Goal: Information Seeking & Learning: Check status

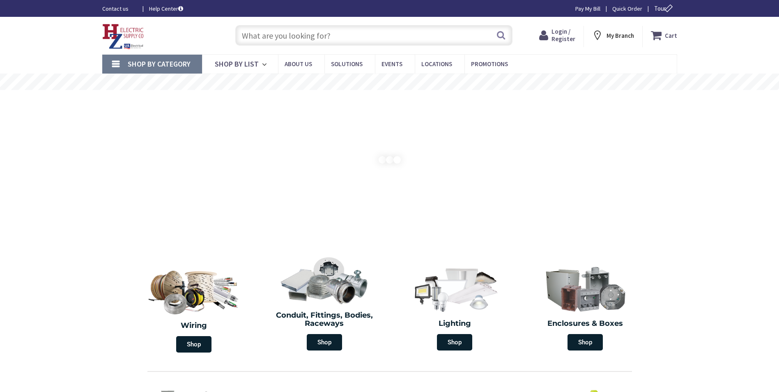
click at [285, 41] on input "text" at bounding box center [373, 35] width 277 height 21
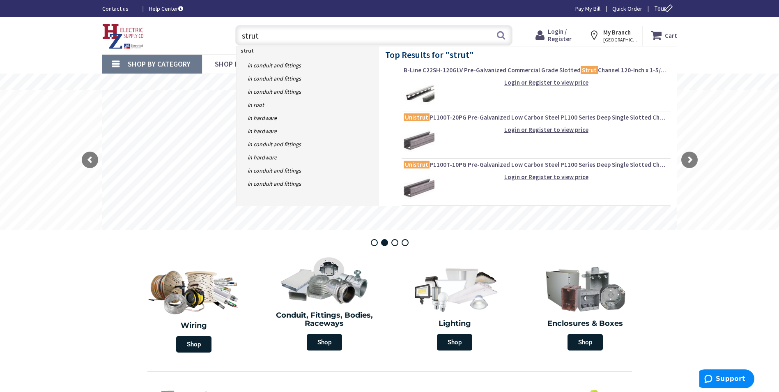
type input "strut"
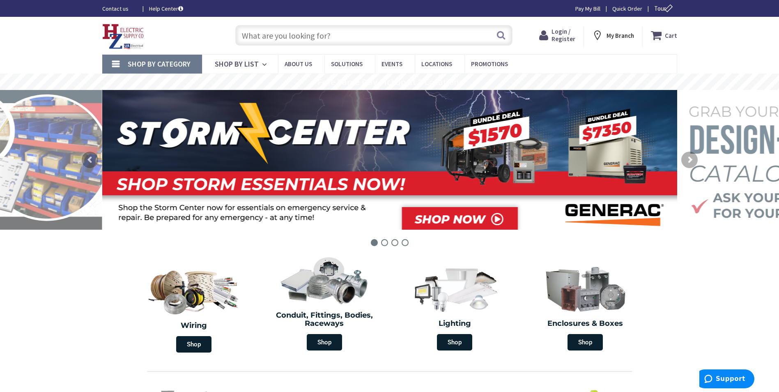
click at [566, 37] on span "Login / Register" at bounding box center [563, 34] width 24 height 15
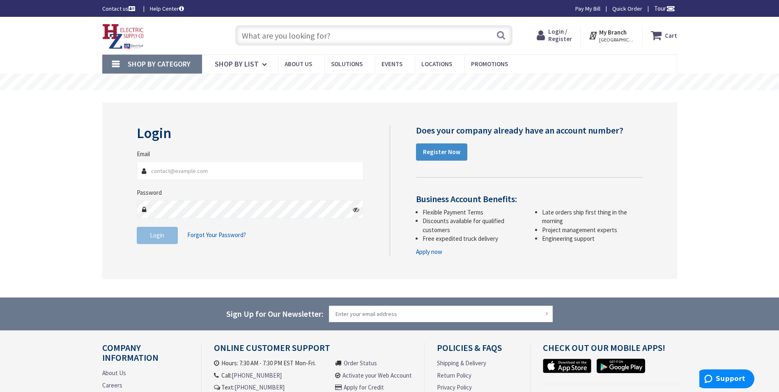
type input "xkaradimas@uecma.com"
click at [156, 238] on span "Login" at bounding box center [157, 235] width 14 height 8
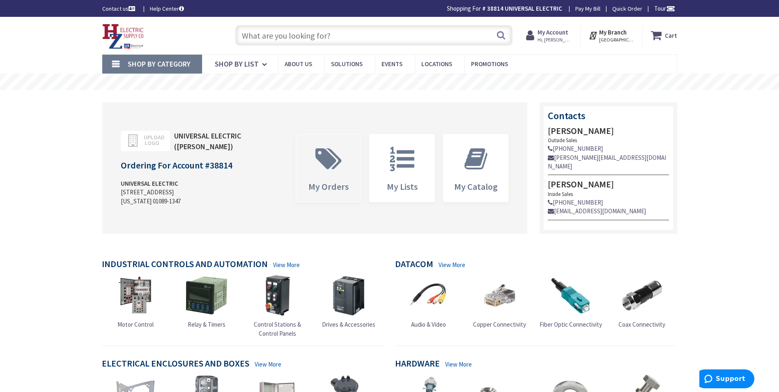
click at [319, 149] on icon at bounding box center [328, 159] width 34 height 25
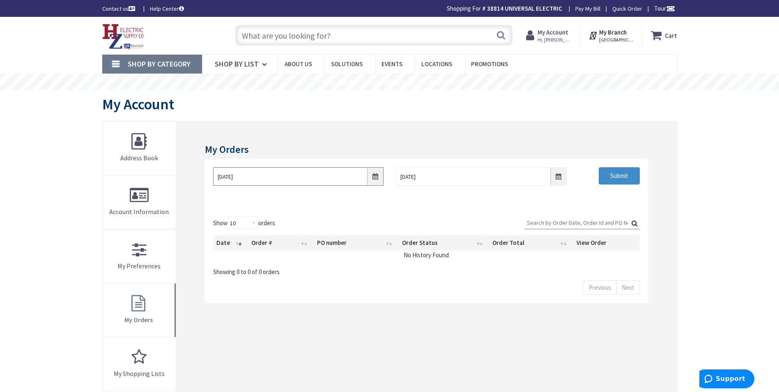
click at [381, 176] on input "[DATE]" at bounding box center [298, 176] width 170 height 18
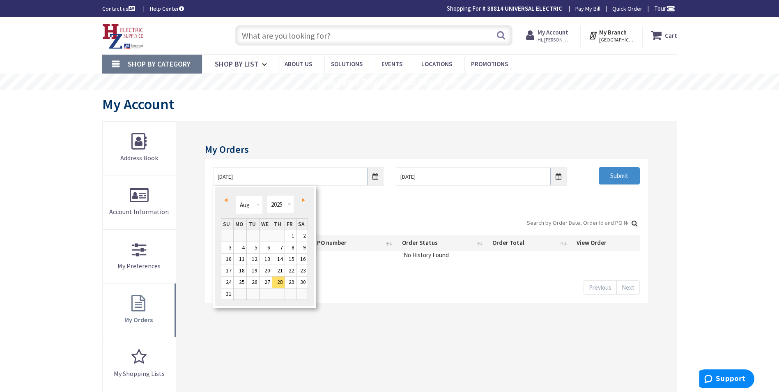
click at [226, 200] on span "Prev" at bounding box center [225, 200] width 3 height 4
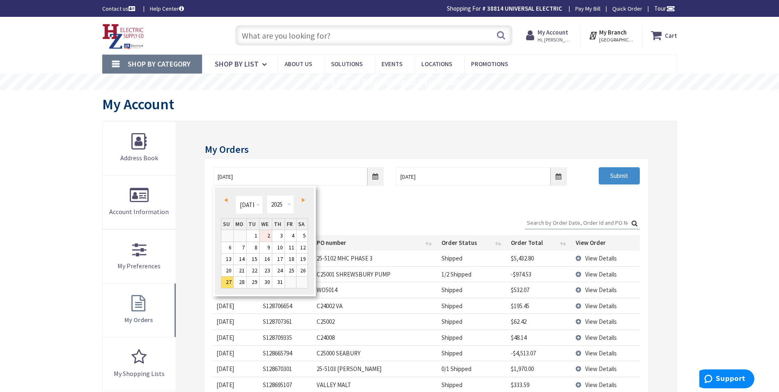
click at [259, 236] on link "2" at bounding box center [265, 235] width 12 height 11
type input "[DATE]"
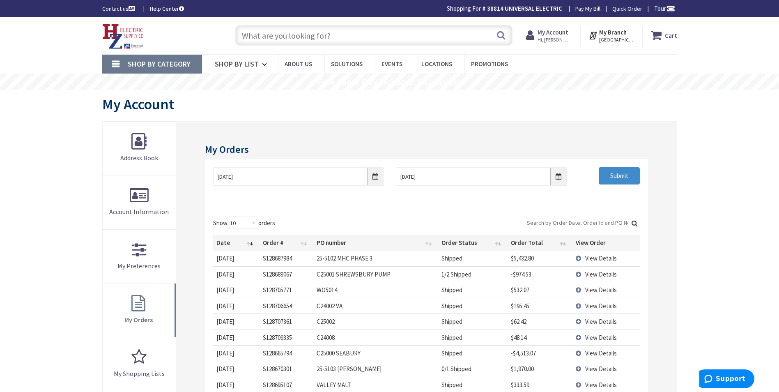
click at [563, 216] on div "Show 10 25 50 100 orders Search: Date Order # PO number Order Status Order Tota…" at bounding box center [426, 329] width 442 height 243
click at [564, 219] on input "Search:" at bounding box center [581, 222] width 115 height 12
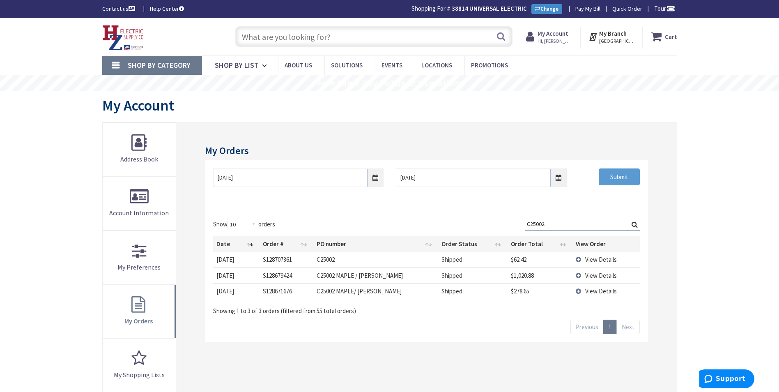
type input "C25002"
click at [616, 172] on input "Submit" at bounding box center [618, 176] width 41 height 17
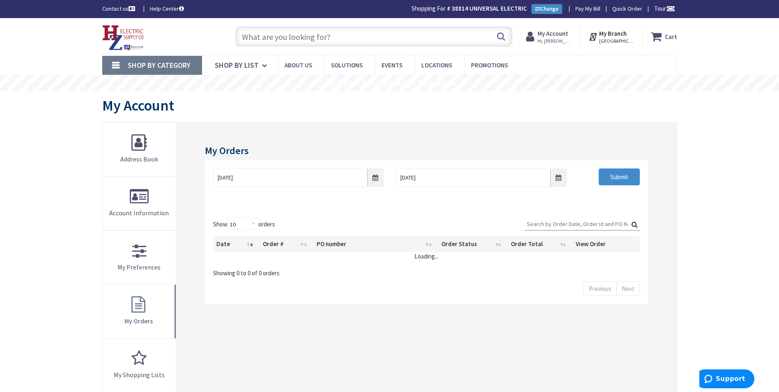
click at [565, 224] on input "Search:" at bounding box center [581, 224] width 115 height 12
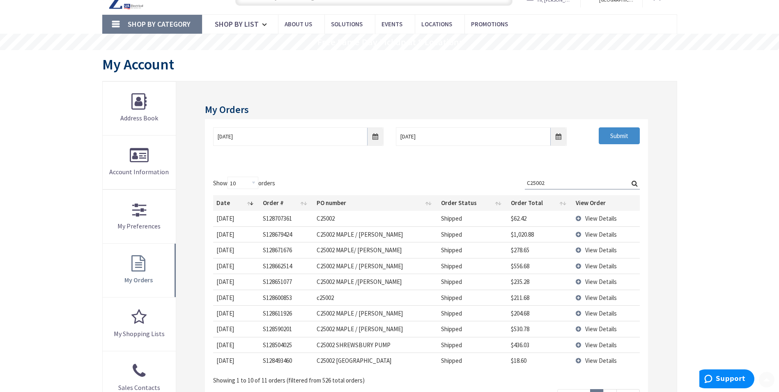
scroll to position [82, 0]
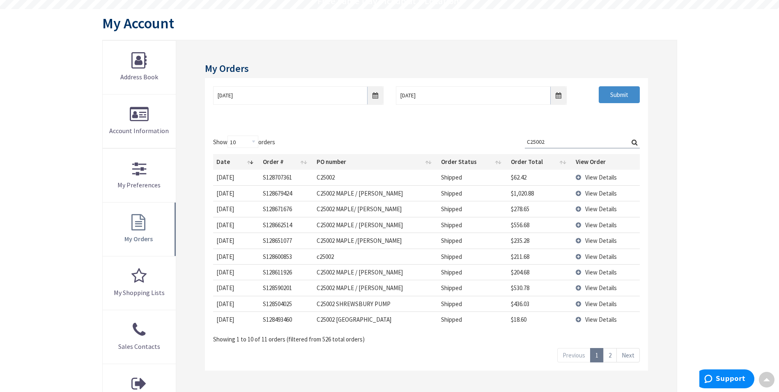
type input "C25002"
click at [609, 357] on link "2" at bounding box center [610, 355] width 14 height 14
